Goal: Task Accomplishment & Management: Manage account settings

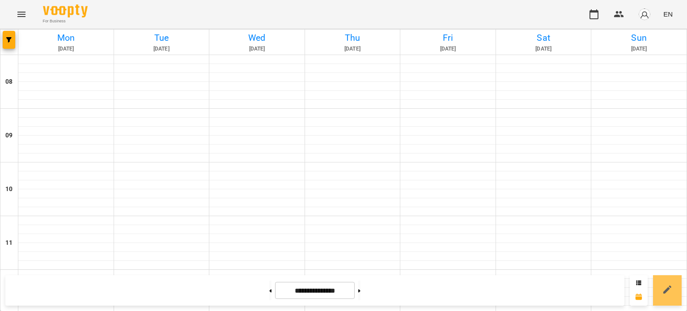
click at [660, 294] on button at bounding box center [667, 290] width 29 height 30
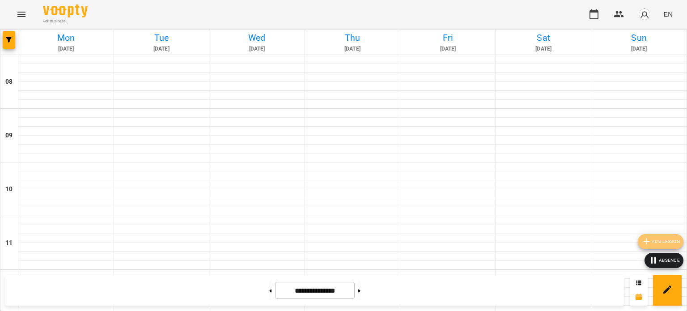
click at [652, 238] on span "Add lesson" at bounding box center [660, 241] width 38 height 11
select select "**********"
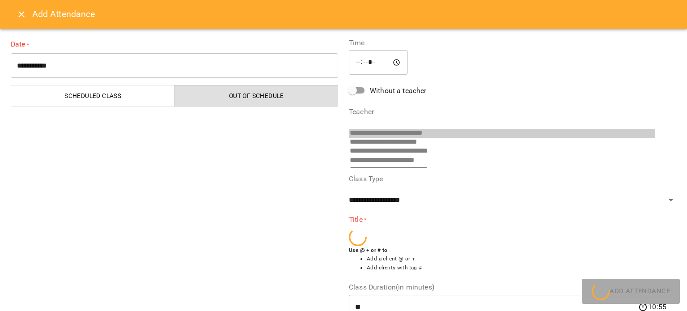
scroll to position [241, 0]
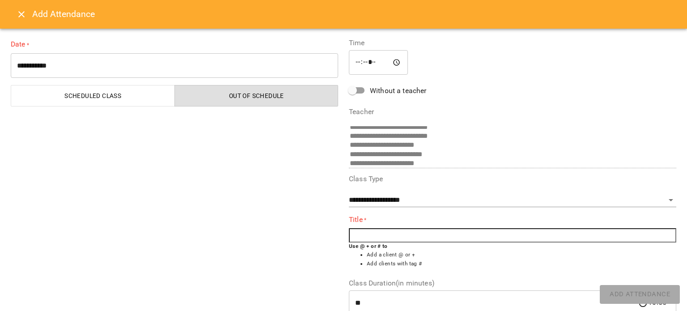
click at [363, 233] on input "text" at bounding box center [512, 235] width 327 height 14
type input "*"
click at [363, 233] on input "*" at bounding box center [512, 232] width 327 height 14
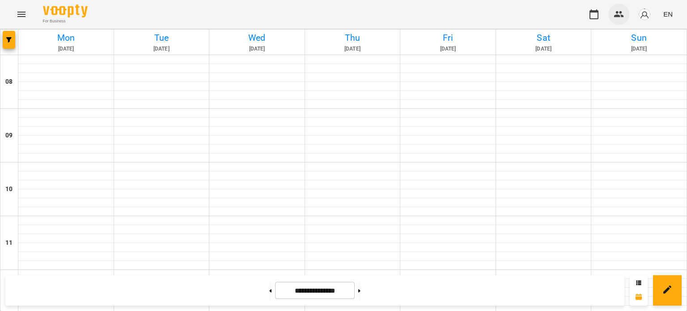
click at [616, 12] on icon "button" at bounding box center [619, 14] width 11 height 11
